Goal: Find specific page/section: Find specific page/section

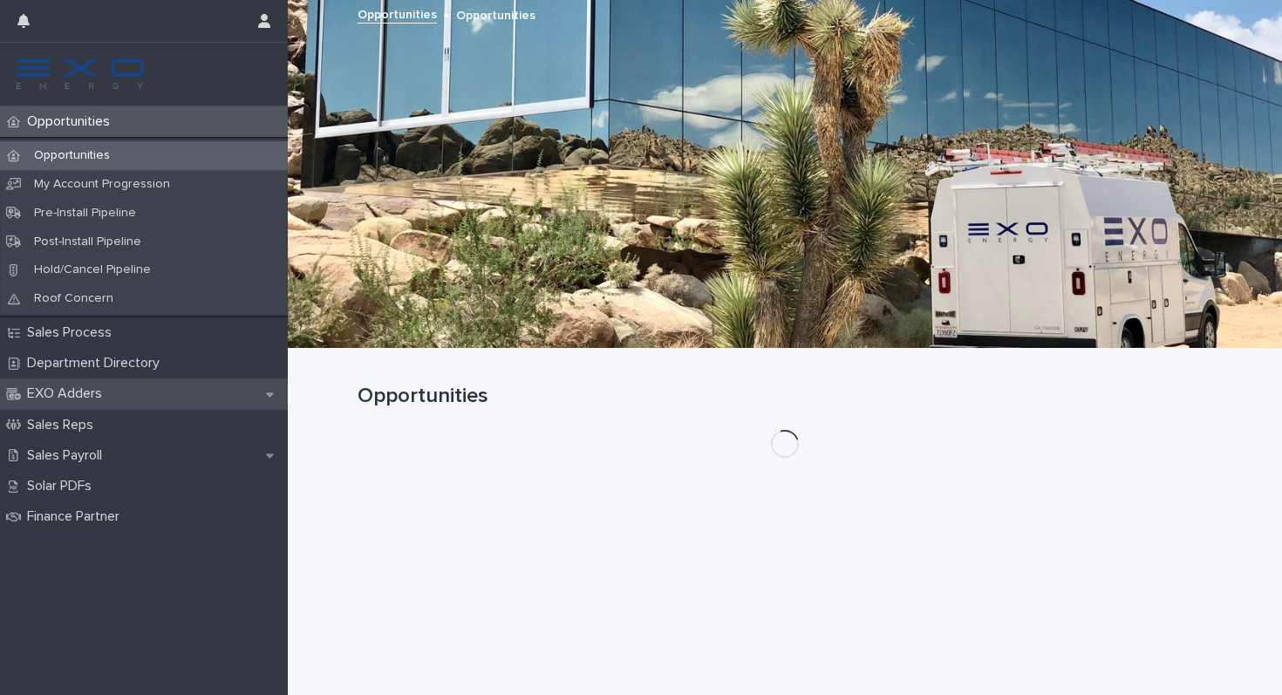
click at [87, 400] on p "EXO Adders" at bounding box center [68, 394] width 96 height 17
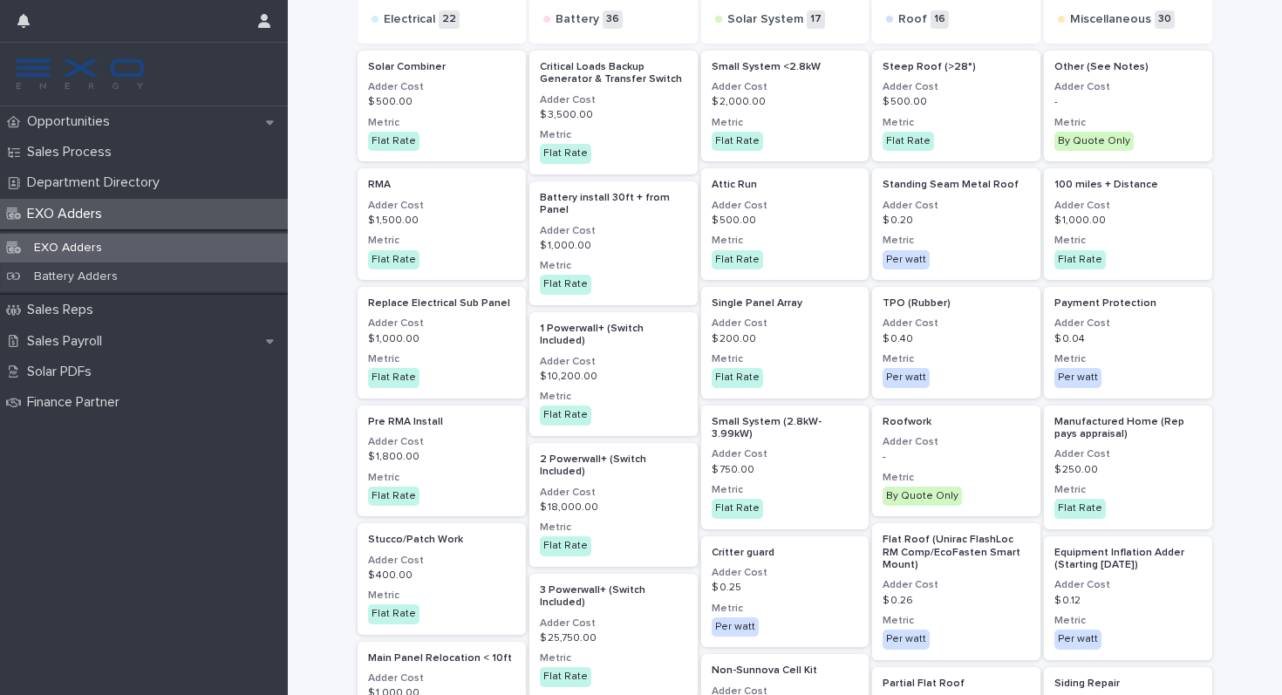
scroll to position [133, 0]
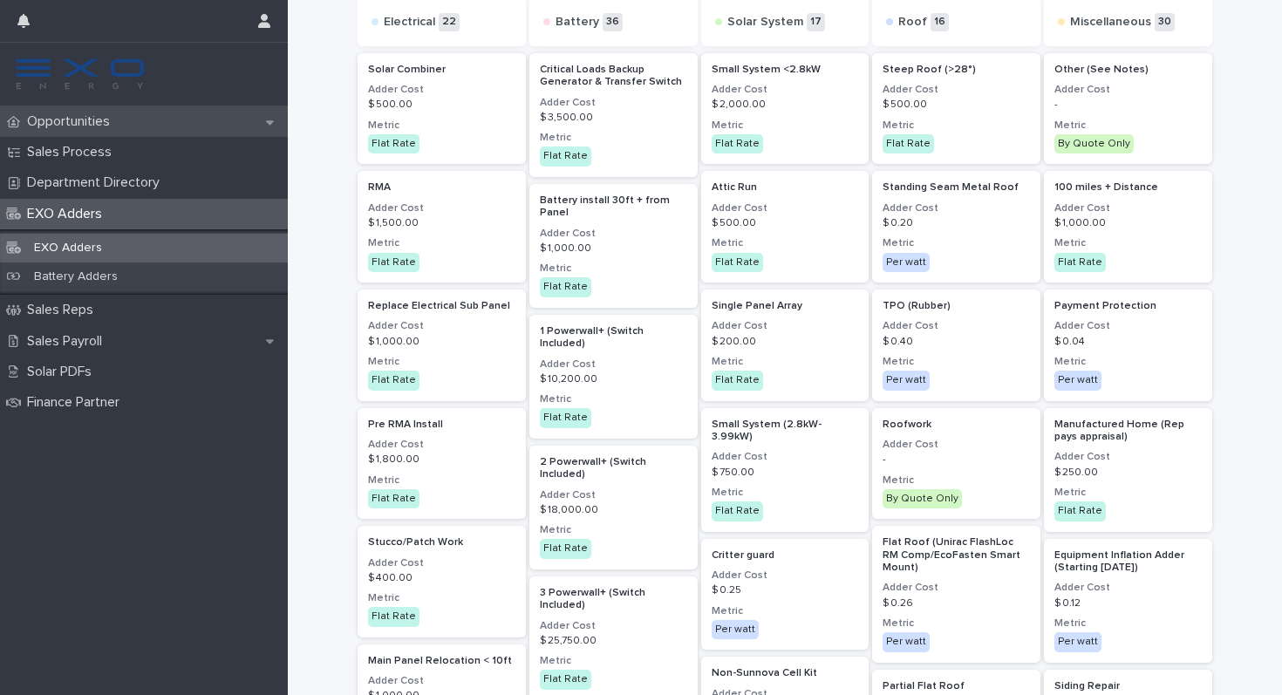
click at [116, 128] on p "Opportunities" at bounding box center [72, 121] width 104 height 17
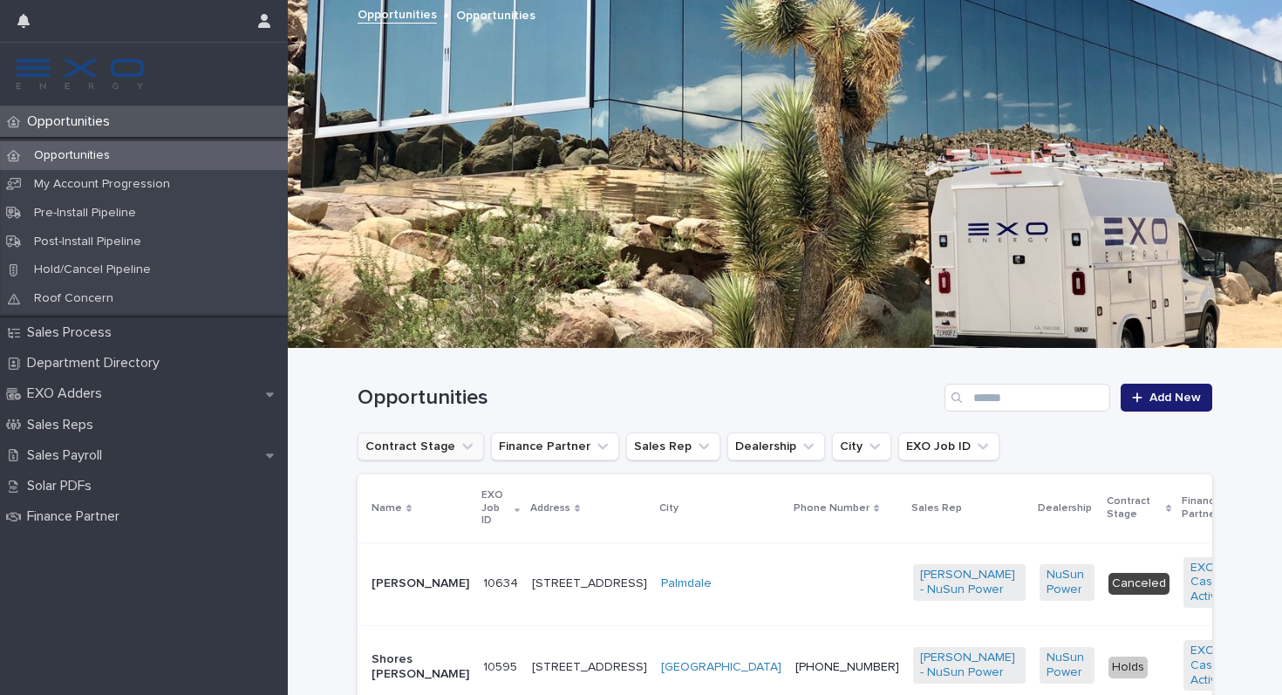
click at [450, 452] on button "Contract Stage" at bounding box center [421, 447] width 126 height 28
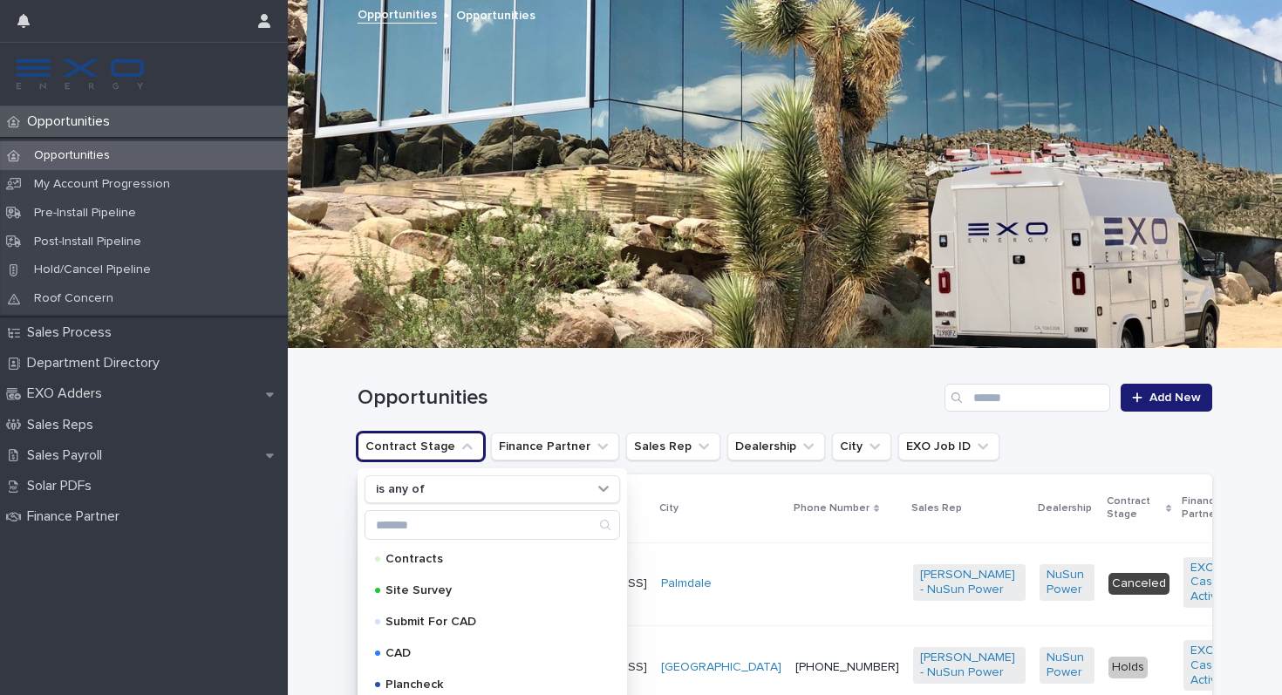
click at [449, 452] on button "Contract Stage" at bounding box center [421, 447] width 126 height 28
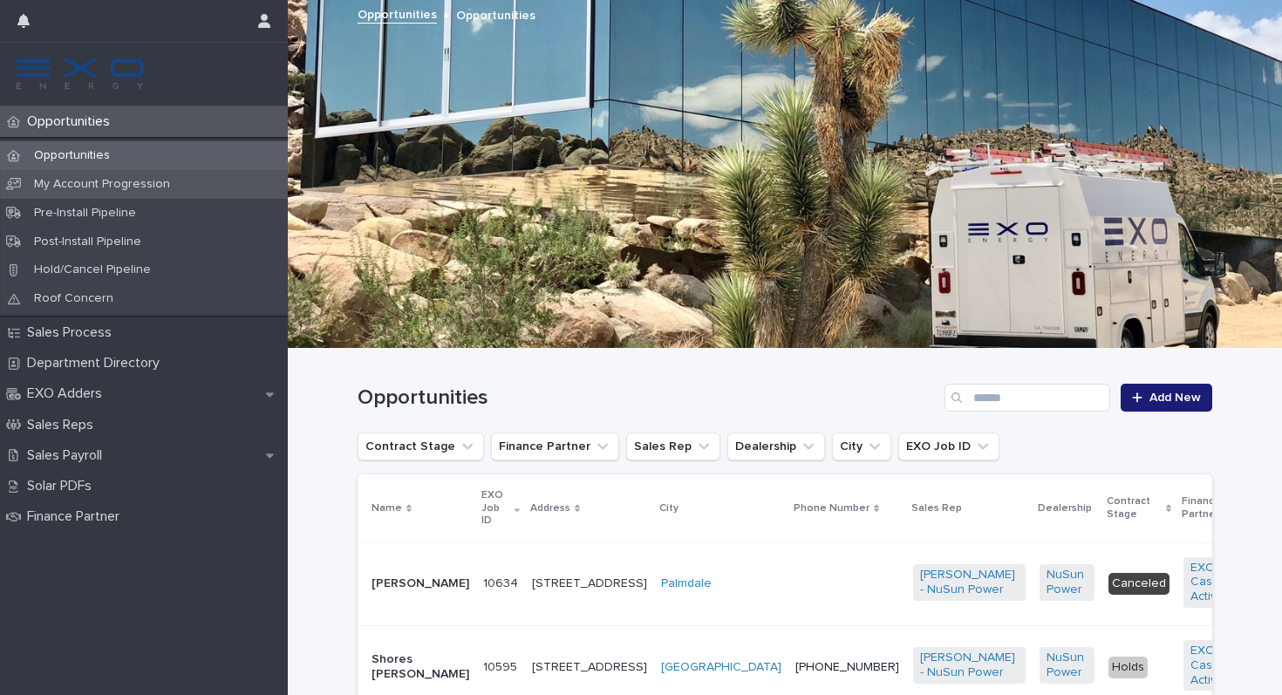
click at [215, 185] on div "My Account Progression" at bounding box center [144, 184] width 288 height 29
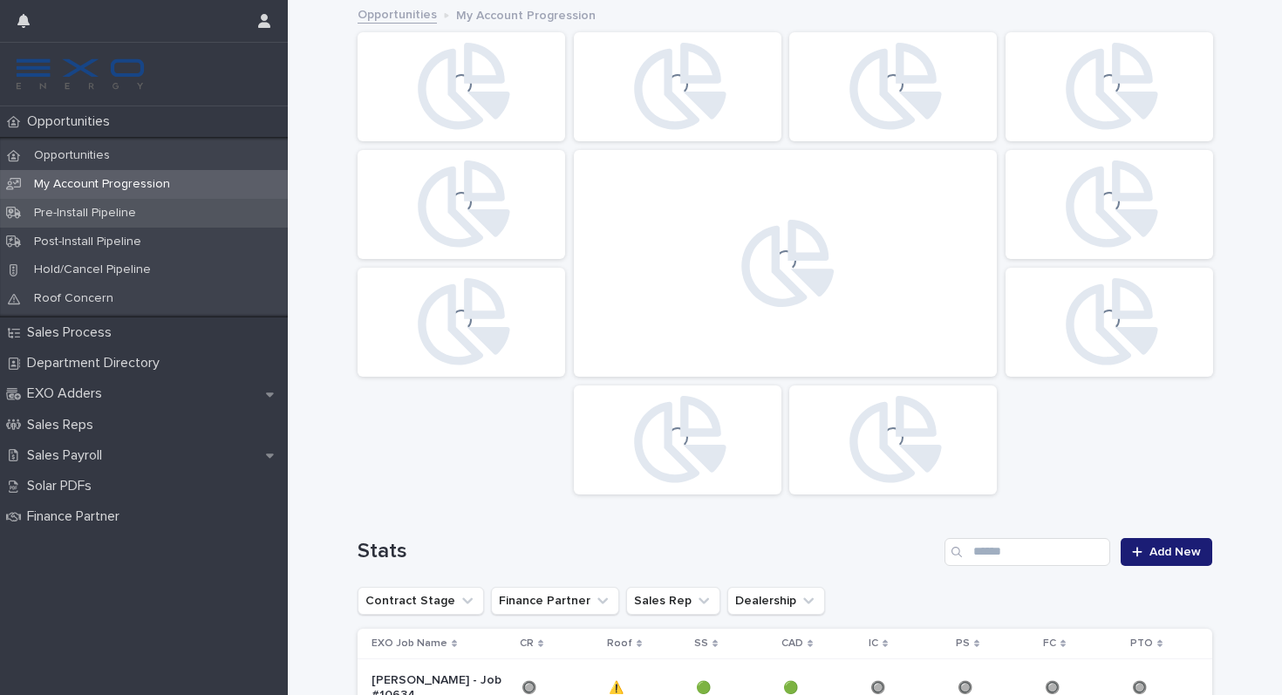
click at [208, 219] on div "Pre-Install Pipeline" at bounding box center [144, 213] width 288 height 29
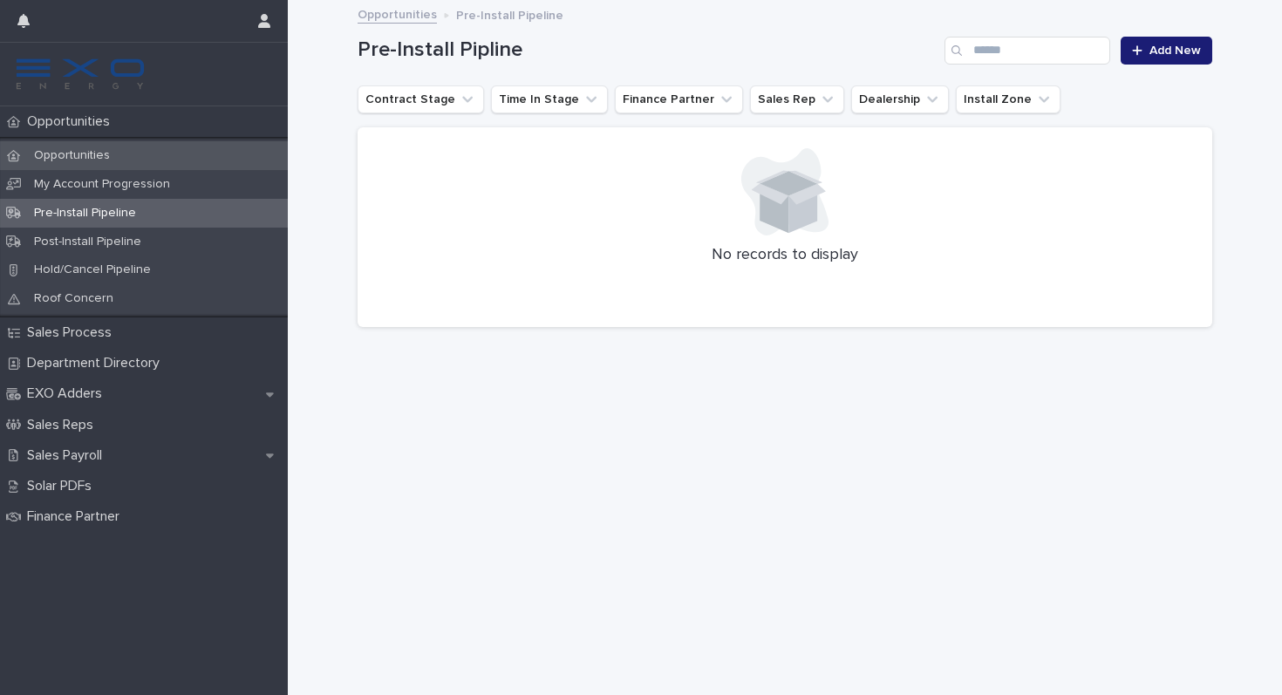
click at [171, 154] on div "Opportunities" at bounding box center [144, 155] width 288 height 29
